Goal: Check status: Check status

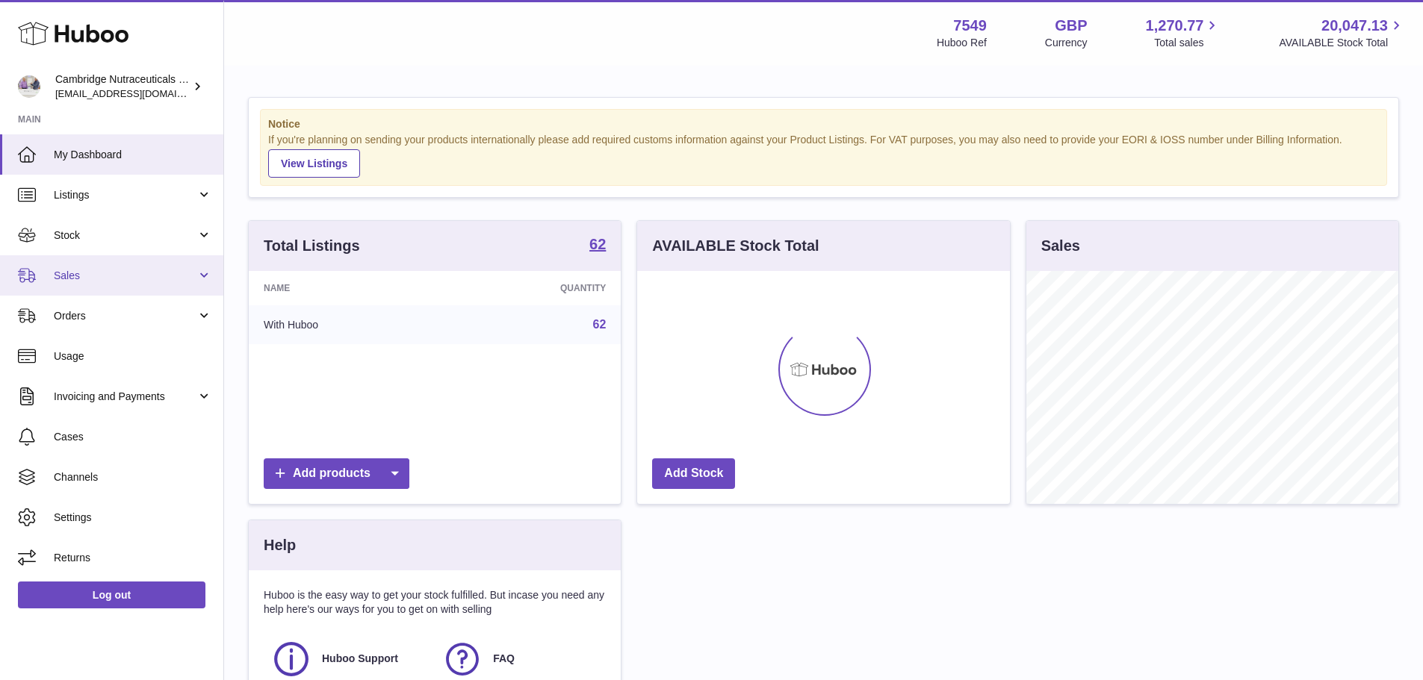
scroll to position [233, 373]
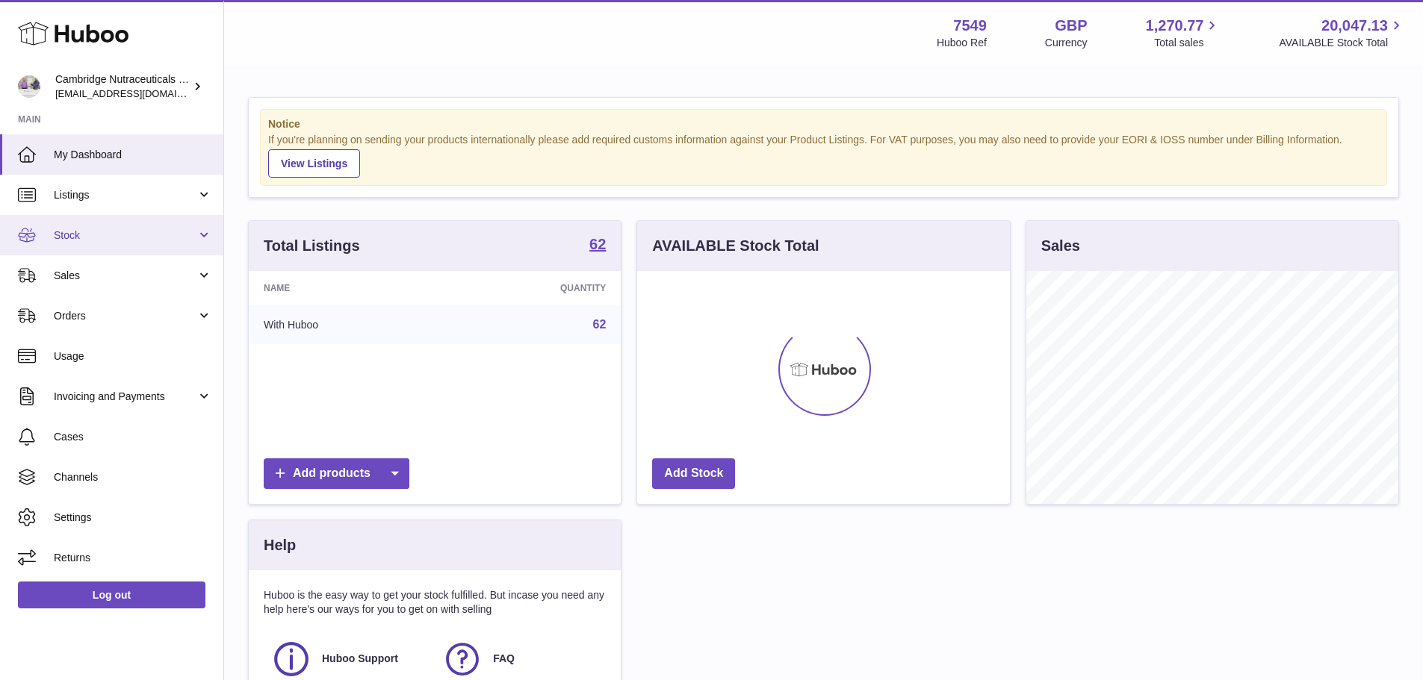
click at [83, 238] on span "Stock" at bounding box center [125, 236] width 143 height 14
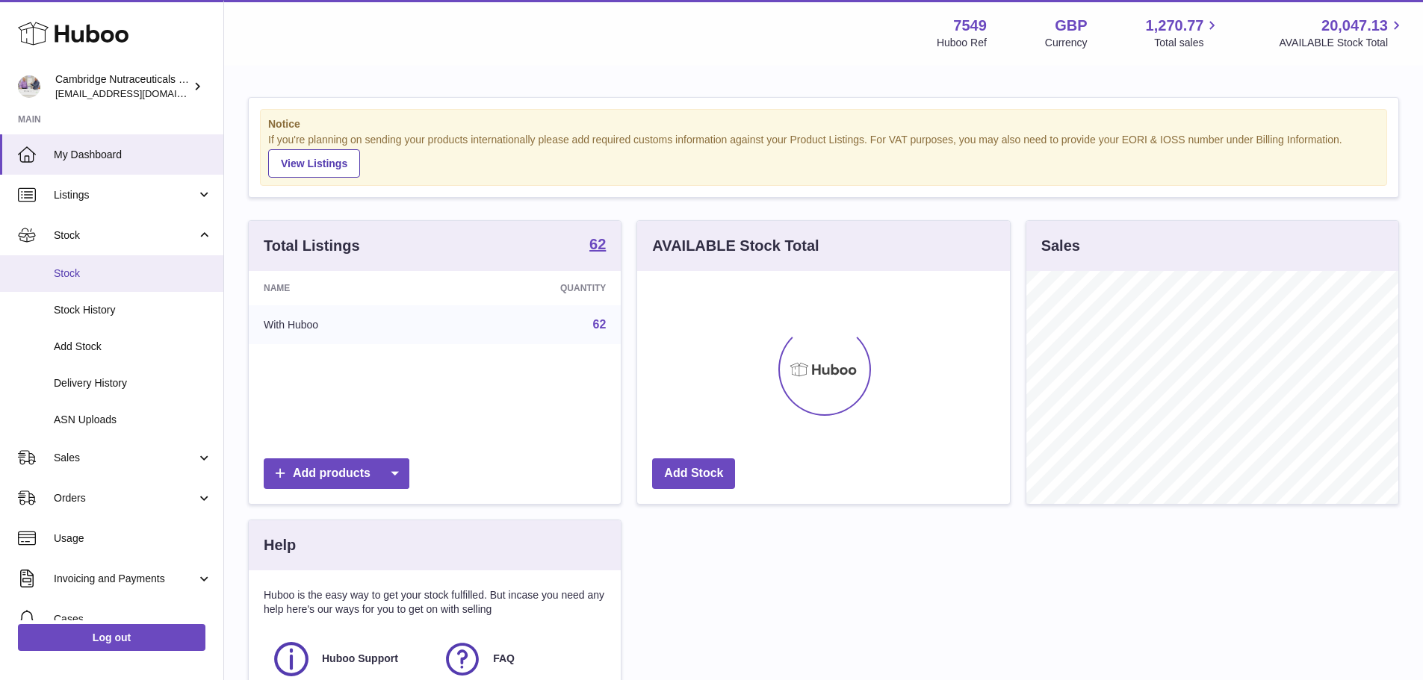
click at [90, 267] on span "Stock" at bounding box center [133, 274] width 158 height 14
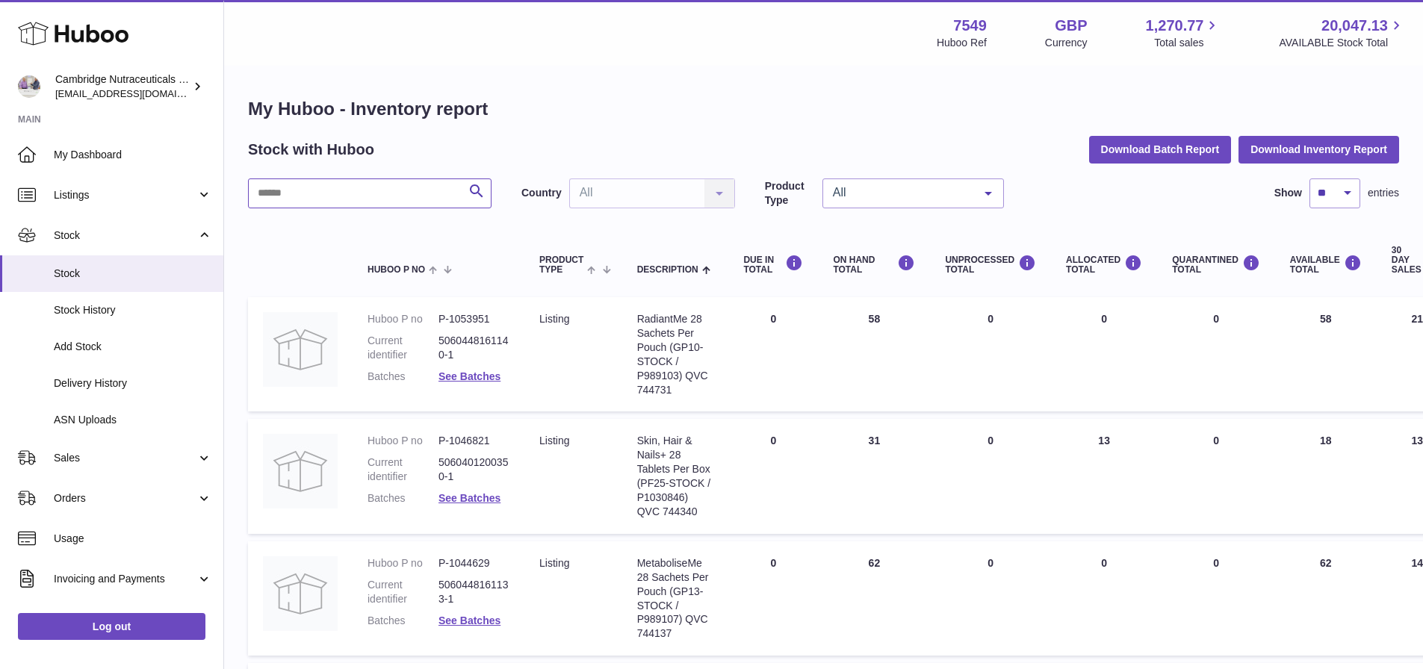
click at [312, 196] on input "text" at bounding box center [369, 193] width 243 height 30
type input "******"
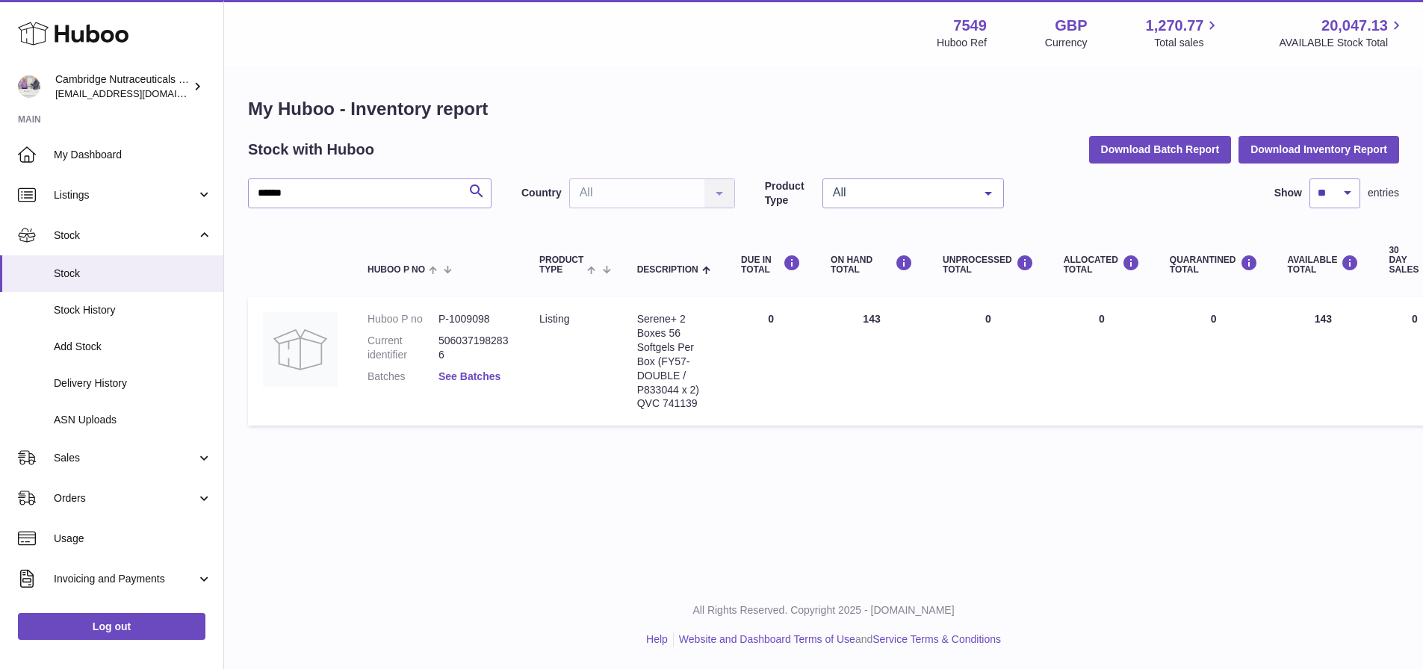
click at [480, 376] on link "See Batches" at bounding box center [469, 376] width 62 height 12
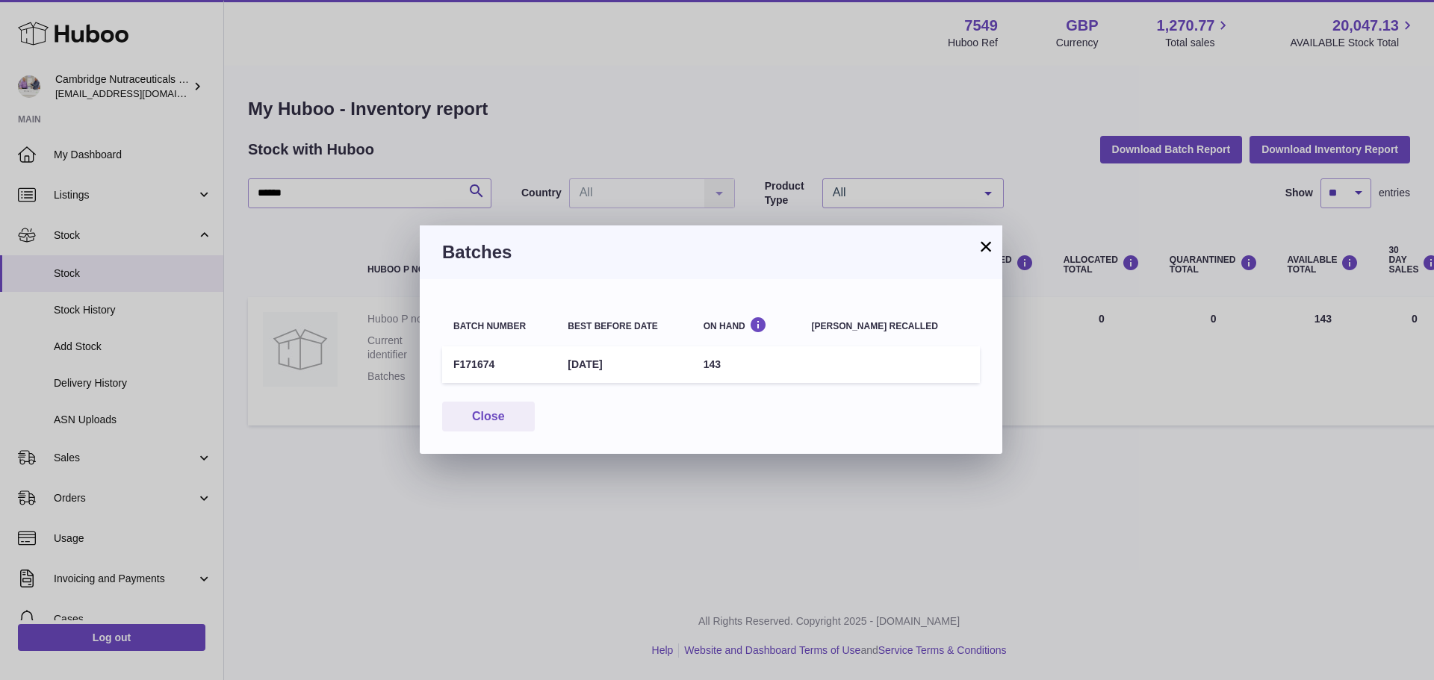
click at [988, 242] on button "×" at bounding box center [986, 246] width 18 height 18
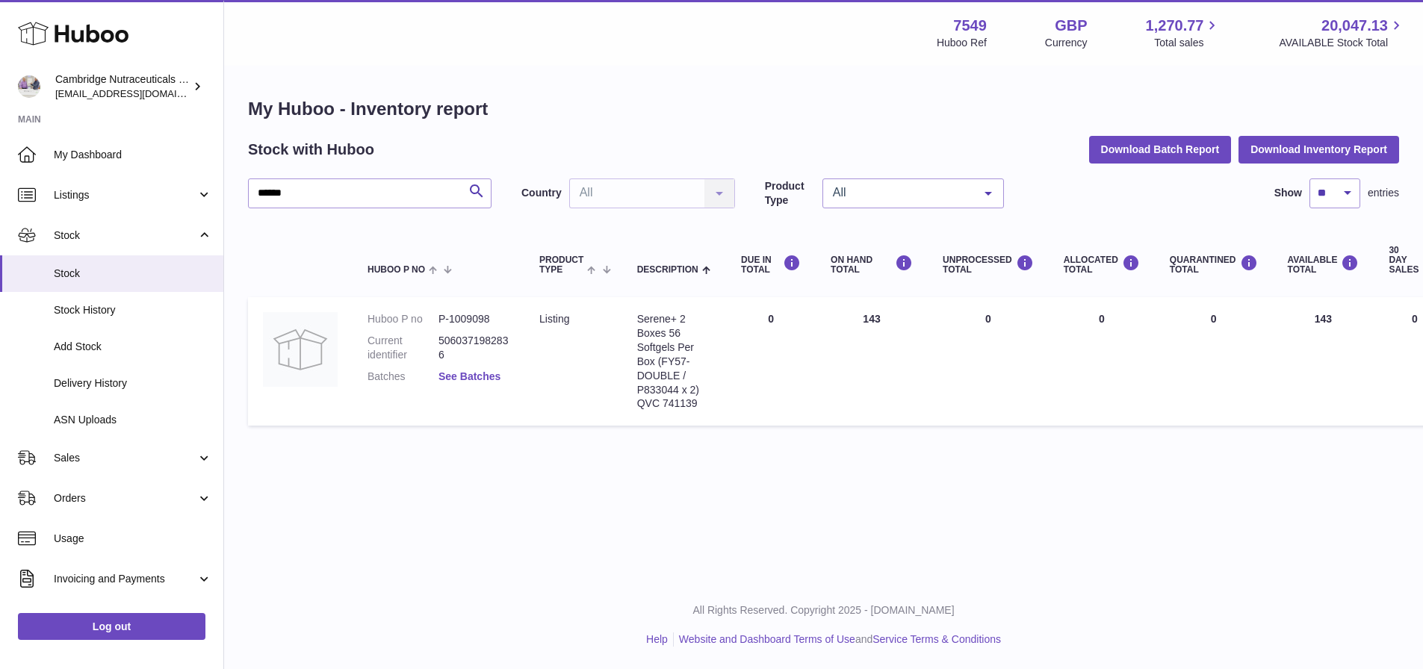
click at [453, 376] on link "See Batches" at bounding box center [469, 376] width 62 height 12
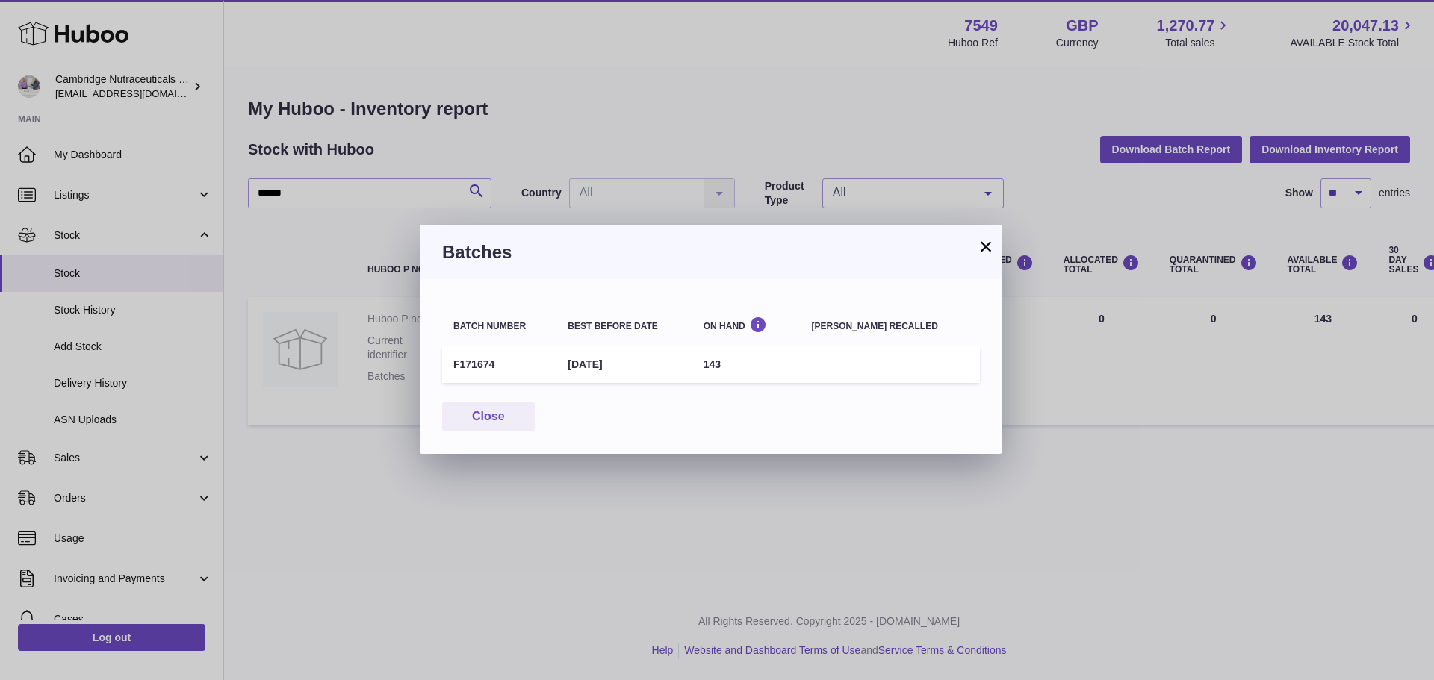
click at [983, 245] on button "×" at bounding box center [986, 246] width 18 height 18
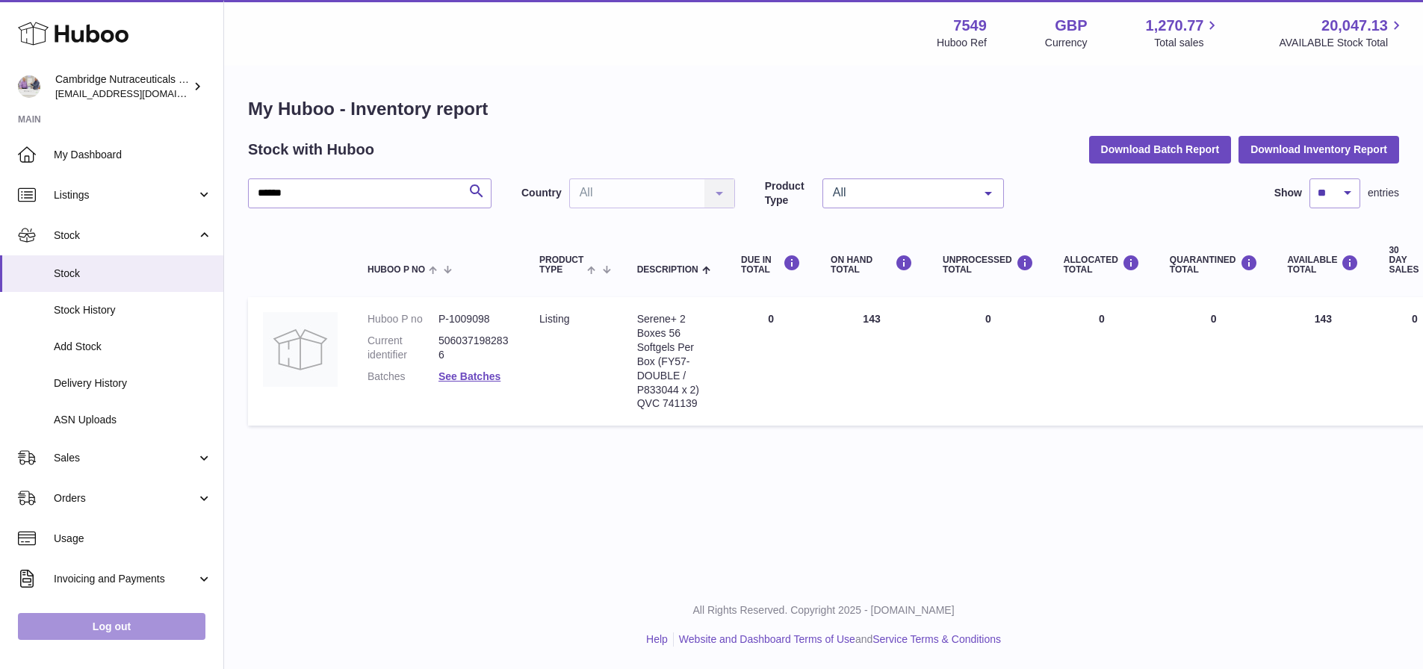
click at [116, 638] on link "Log out" at bounding box center [111, 626] width 187 height 27
